Goal: Transaction & Acquisition: Purchase product/service

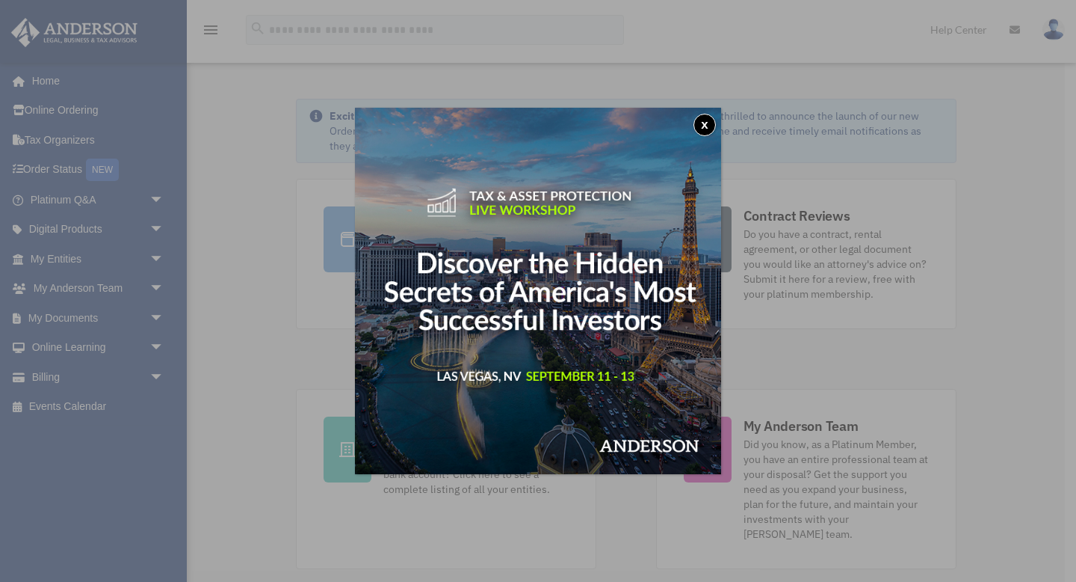
click at [706, 128] on button "x" at bounding box center [705, 125] width 22 height 22
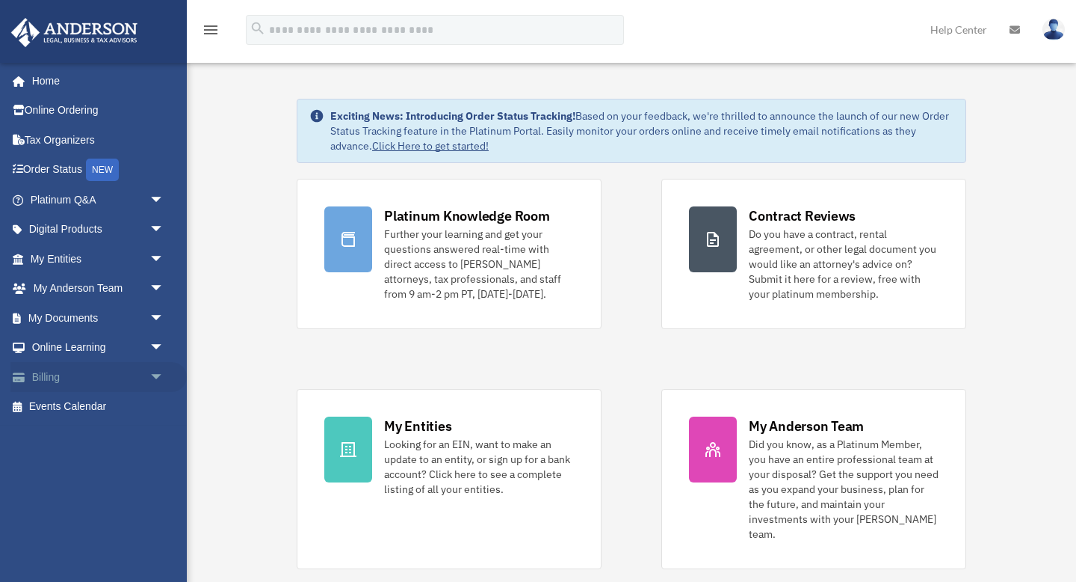
click at [155, 378] on span "arrow_drop_down" at bounding box center [165, 377] width 30 height 31
click at [105, 434] on link "Past Invoices" at bounding box center [104, 437] width 166 height 30
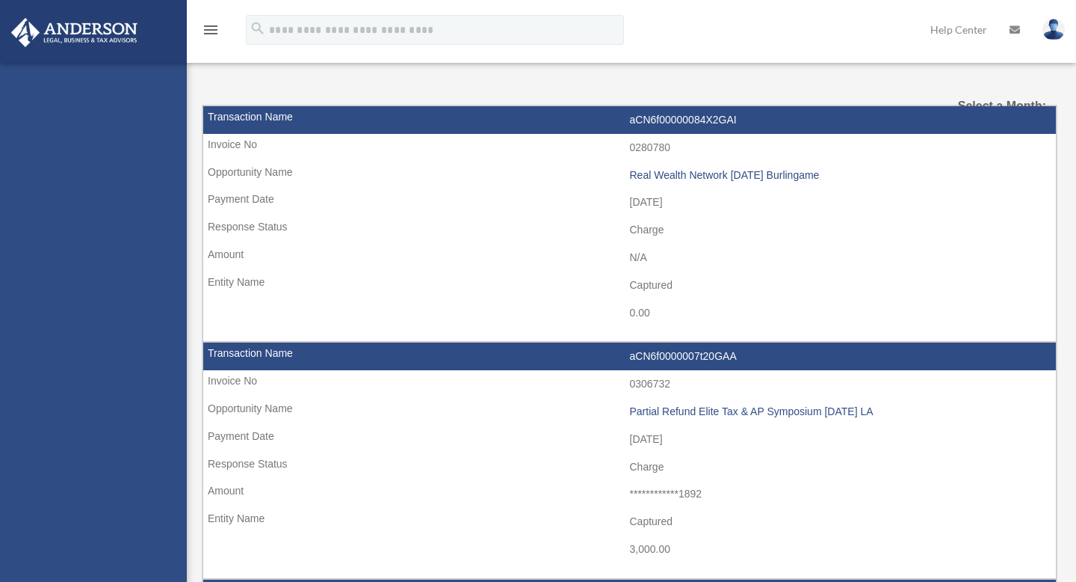
select select
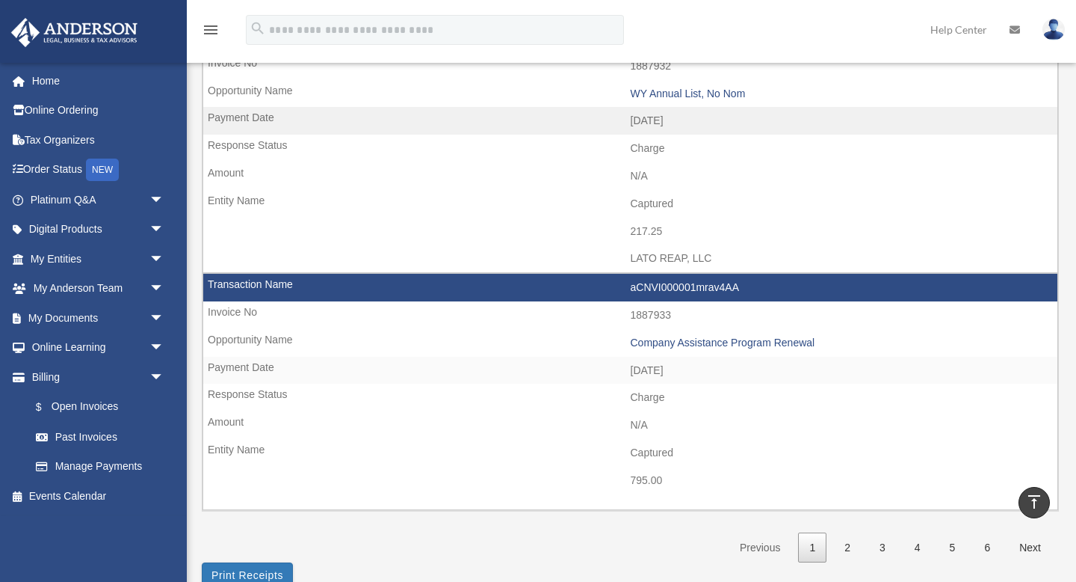
scroll to position [2269, 0]
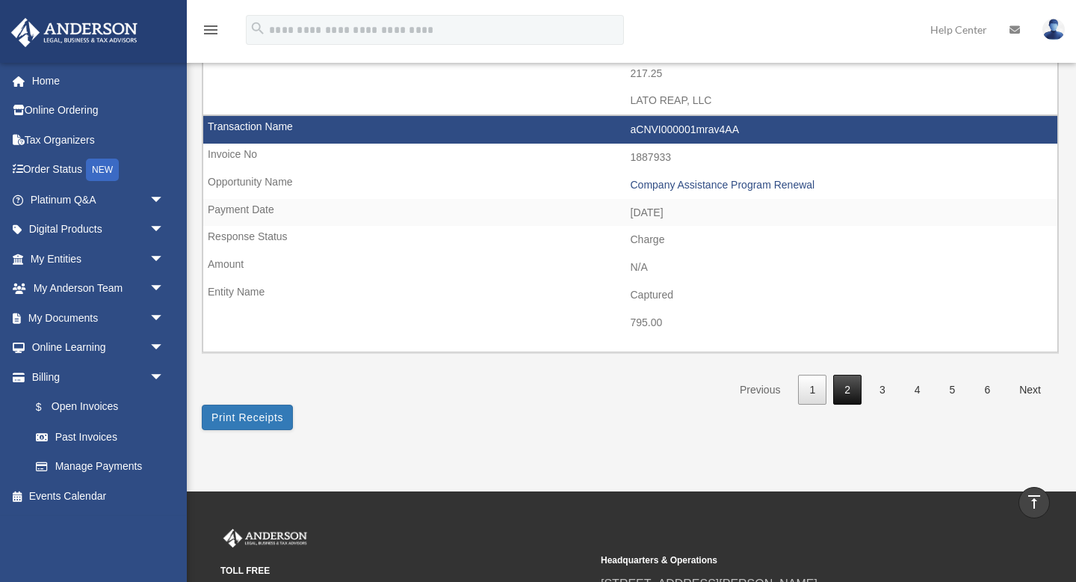
click at [843, 387] on link "2" at bounding box center [848, 390] width 28 height 31
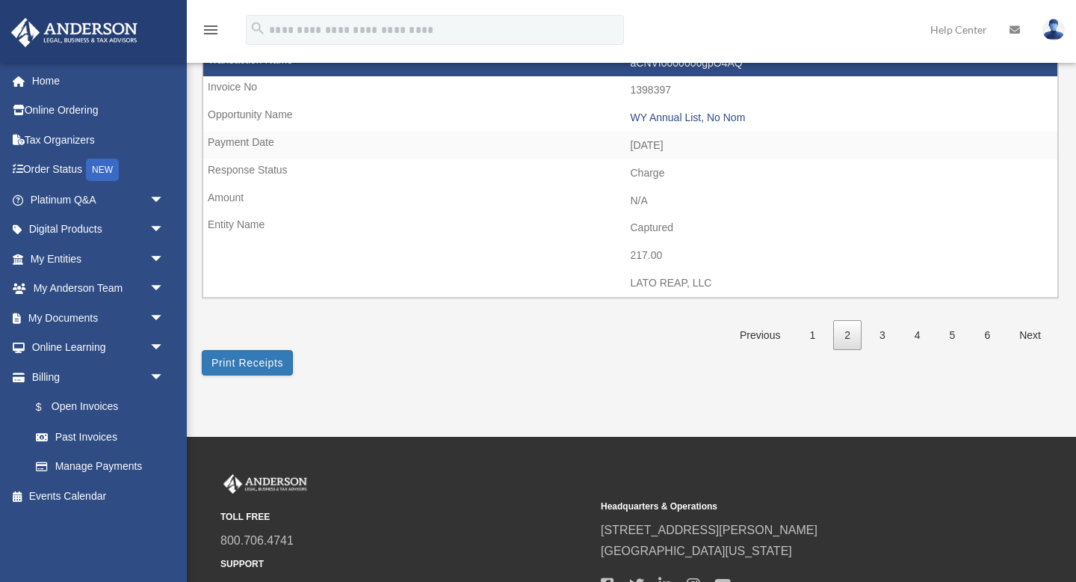
scroll to position [2508, 0]
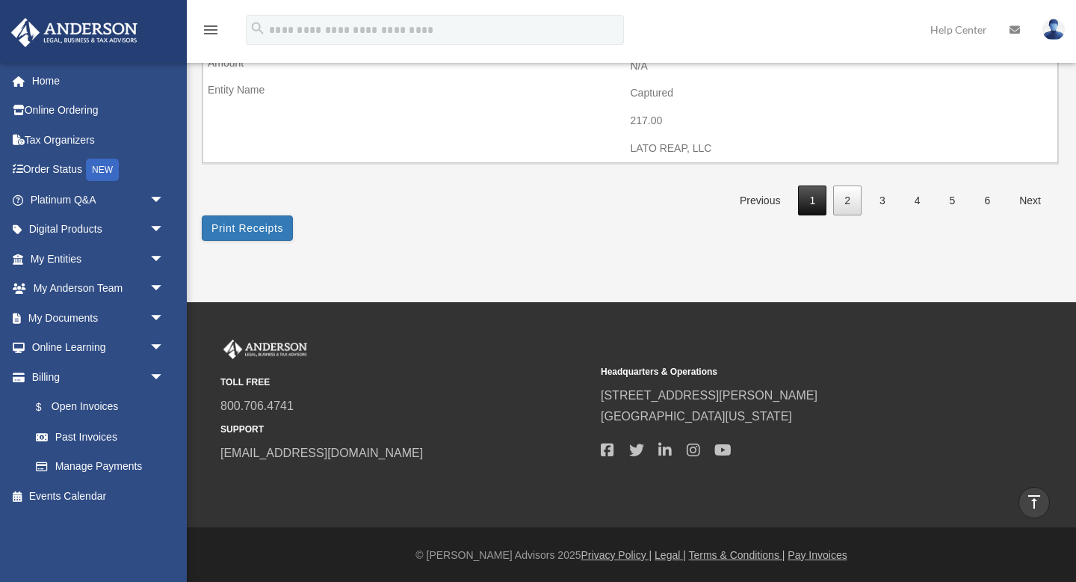
click at [812, 205] on link "1" at bounding box center [812, 200] width 28 height 31
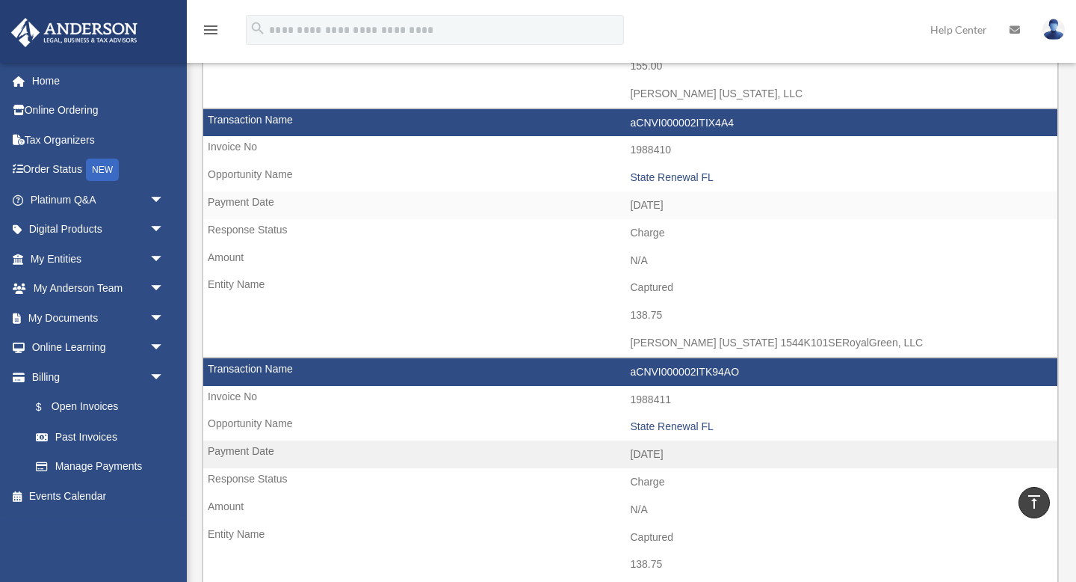
scroll to position [1242, 0]
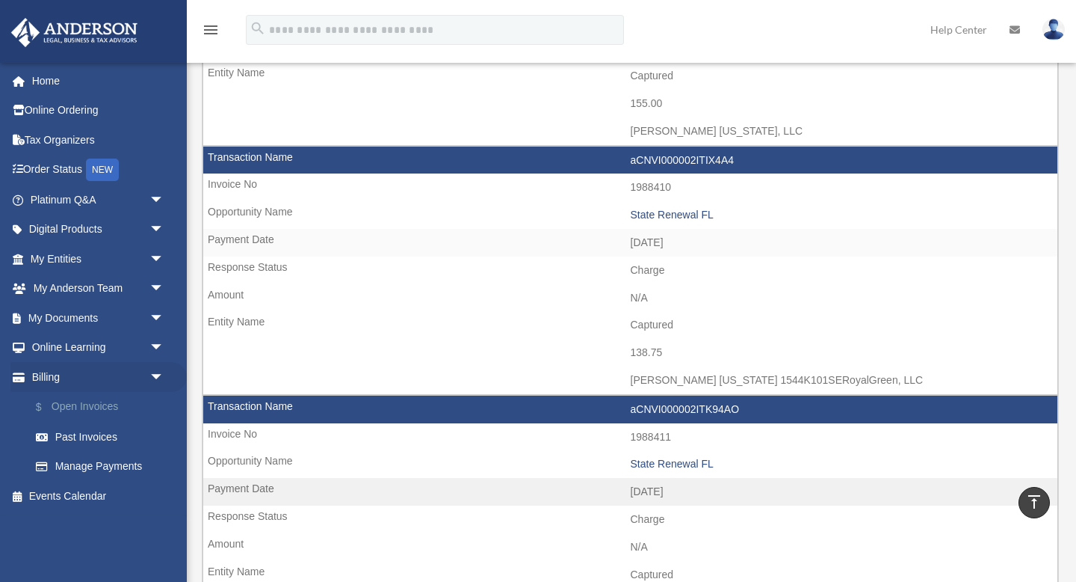
click at [74, 401] on link "$ Open Invoices" at bounding box center [104, 407] width 166 height 31
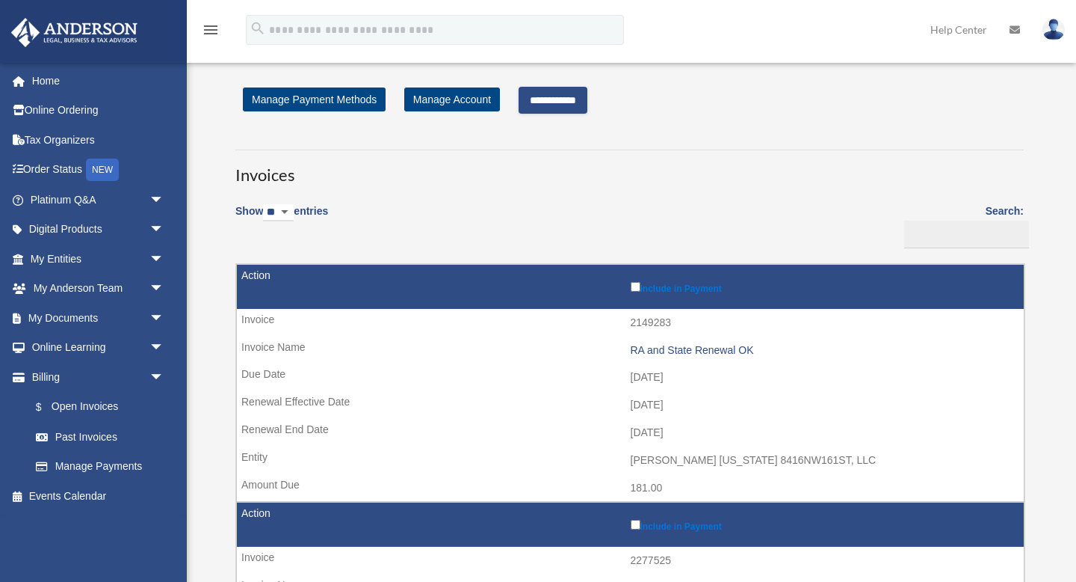
click at [585, 102] on input "**********" at bounding box center [553, 100] width 69 height 27
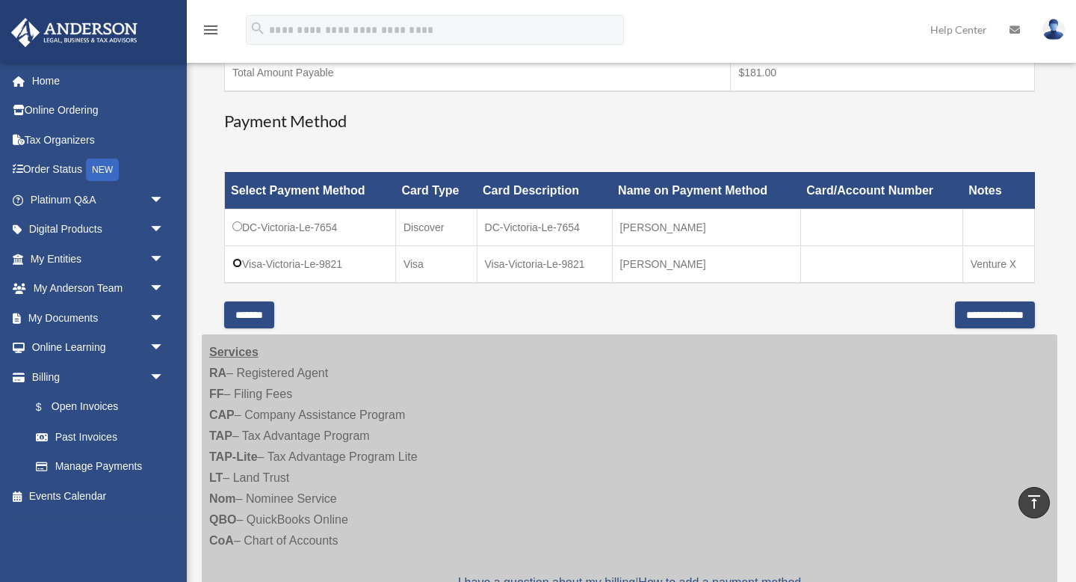
scroll to position [333, 0]
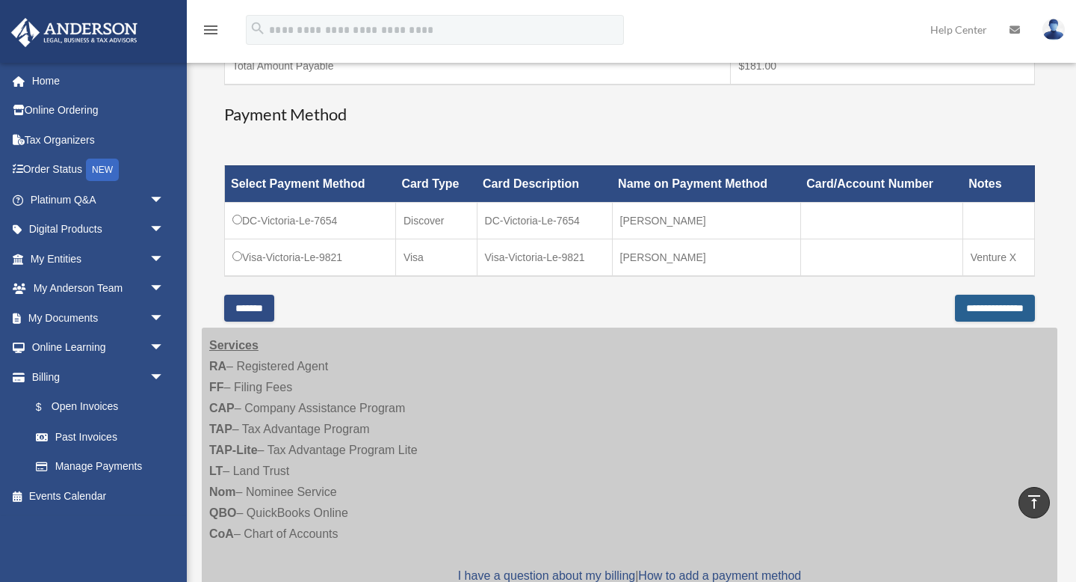
click at [955, 304] on input "**********" at bounding box center [995, 308] width 80 height 27
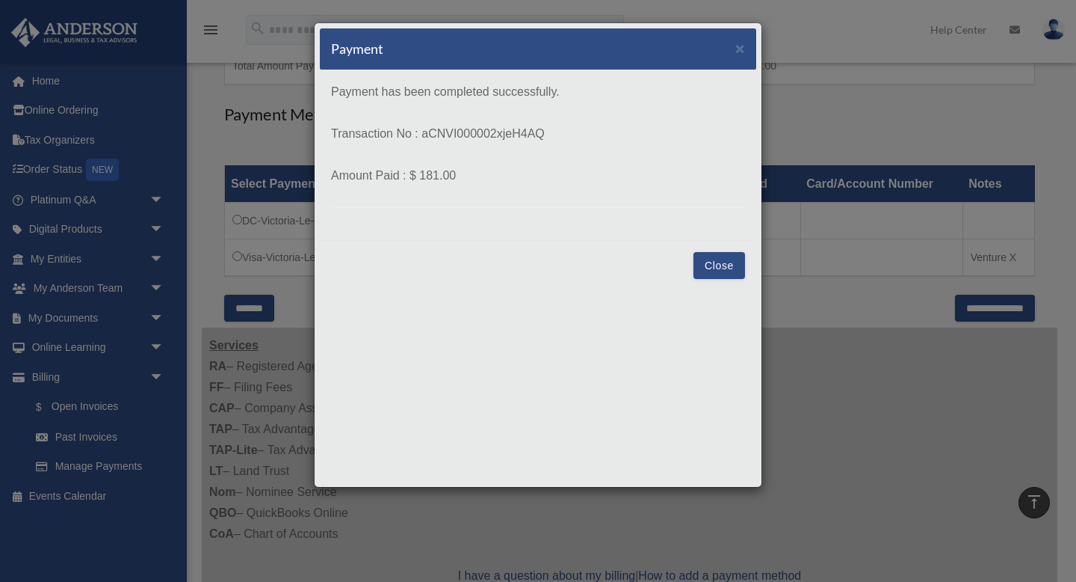
click at [724, 265] on button "Close" at bounding box center [720, 265] width 52 height 27
